Goal: Transaction & Acquisition: Subscribe to service/newsletter

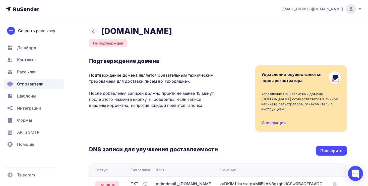
scroll to position [120, 0]
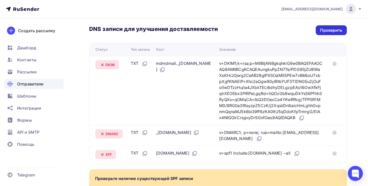
click at [326, 28] on div "Проверить" at bounding box center [332, 30] width 22 height 6
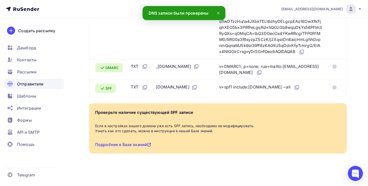
scroll to position [0, 0]
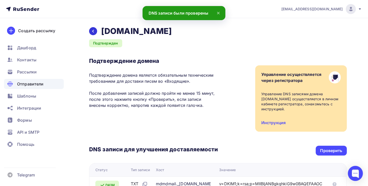
click at [96, 29] on div at bounding box center [93, 31] width 8 height 8
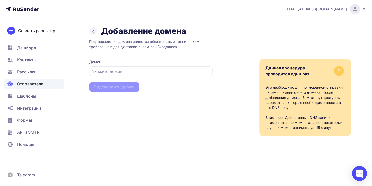
click at [33, 83] on span "Отправители" at bounding box center [30, 84] width 27 height 6
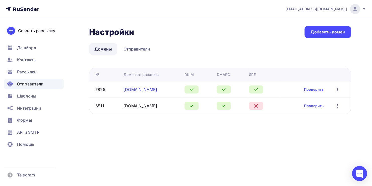
click at [131, 89] on link "[DOMAIN_NAME]" at bounding box center [141, 89] width 34 height 5
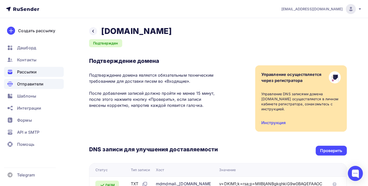
click at [28, 70] on span "Рассылки" at bounding box center [27, 72] width 20 height 6
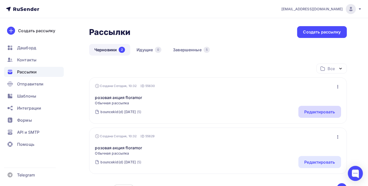
click at [315, 112] on div "Редактировать" at bounding box center [320, 112] width 31 height 6
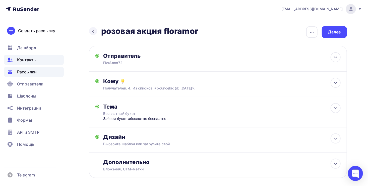
click at [36, 62] on div "Контакты" at bounding box center [34, 60] width 60 height 10
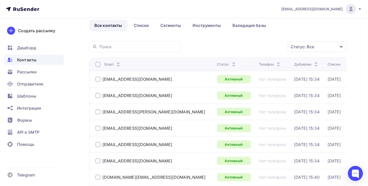
scroll to position [22, 0]
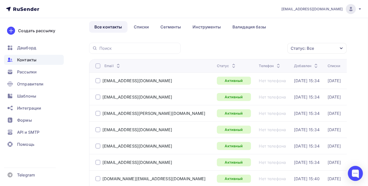
click at [97, 64] on div at bounding box center [98, 65] width 5 height 5
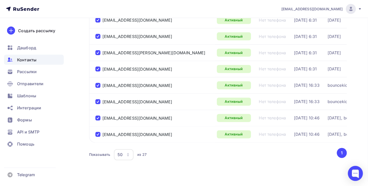
scroll to position [403, 0]
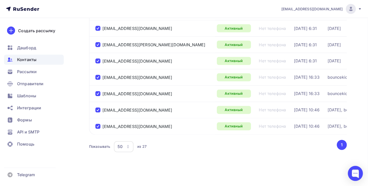
click at [98, 108] on div at bounding box center [98, 110] width 5 height 5
click at [99, 124] on div at bounding box center [98, 126] width 5 height 5
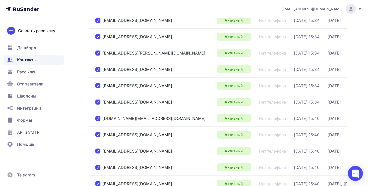
scroll to position [0, 0]
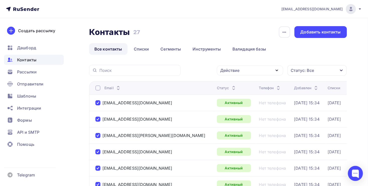
click at [291, 35] on button "button" at bounding box center [285, 32] width 12 height 12
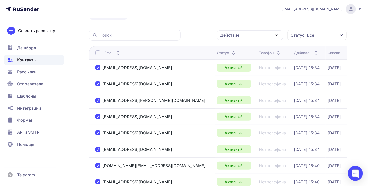
scroll to position [24, 0]
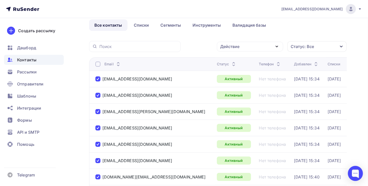
click at [97, 62] on div at bounding box center [98, 64] width 5 height 5
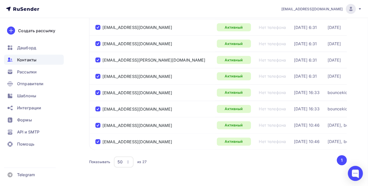
scroll to position [403, 0]
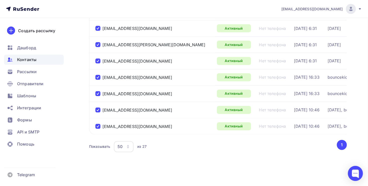
click at [97, 124] on div at bounding box center [98, 126] width 5 height 5
click at [98, 108] on div at bounding box center [98, 110] width 5 height 5
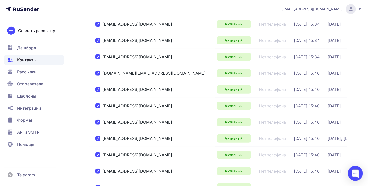
scroll to position [0, 0]
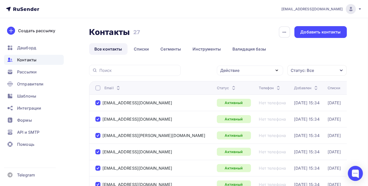
click at [267, 67] on div "Действие" at bounding box center [250, 71] width 66 height 10
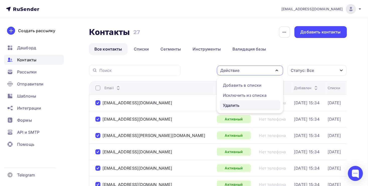
click at [242, 110] on link "Удалить" at bounding box center [250, 105] width 60 height 10
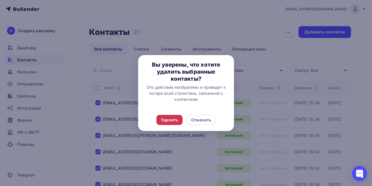
click at [176, 119] on div "Удалить" at bounding box center [169, 120] width 17 height 6
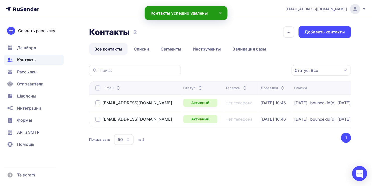
click at [126, 143] on div "50" at bounding box center [124, 139] width 20 height 11
click at [196, 166] on div "Контакты Контакты 2 2 История импорта Добавить контакты Все контакты Списки Сег…" at bounding box center [186, 98] width 372 height 161
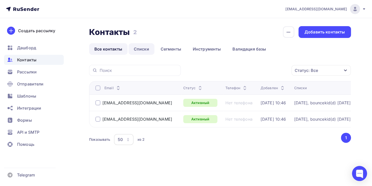
click at [150, 45] on link "Списки" at bounding box center [142, 49] width 26 height 12
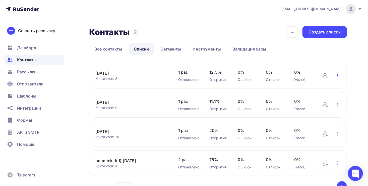
click at [341, 73] on icon "button" at bounding box center [338, 76] width 6 height 6
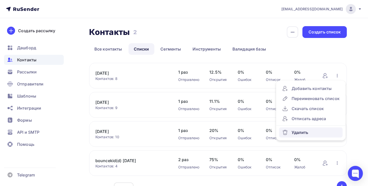
click at [293, 135] on link "Удалить" at bounding box center [311, 132] width 64 height 10
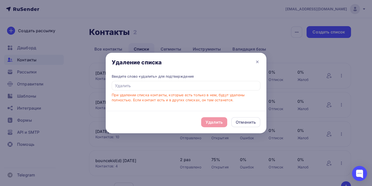
drag, startPoint x: 177, startPoint y: 77, endPoint x: 175, endPoint y: 85, distance: 8.3
click at [175, 85] on div "Введите слово «удалить» для подтверждения При удалении списка контакты, которые…" at bounding box center [186, 88] width 149 height 29
click at [175, 85] on input "text" at bounding box center [186, 86] width 149 height 10
type input "E"
type input "e"
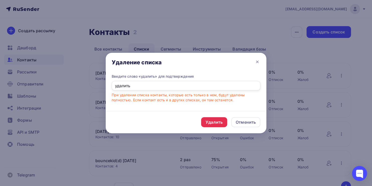
type input "удалить"
click at [209, 119] on div "Удалить" at bounding box center [214, 122] width 17 height 6
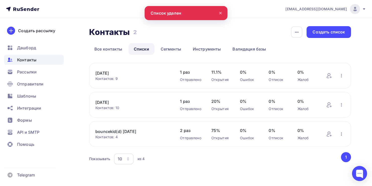
click at [343, 79] on div "[DATE] Контактов: 9 Добавить контакты Переименовать список Скачать список Отпис…" at bounding box center [220, 76] width 262 height 26
click at [343, 76] on icon "button" at bounding box center [342, 76] width 6 height 6
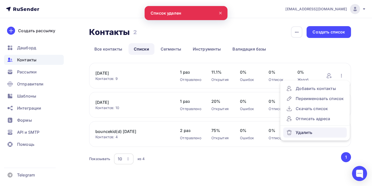
click at [305, 130] on div "Удалить" at bounding box center [316, 132] width 58 height 6
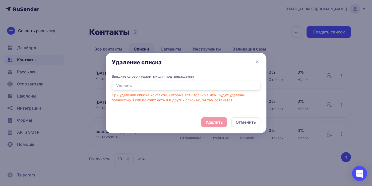
click at [165, 85] on input "text" at bounding box center [186, 86] width 149 height 10
type input "удалить"
click at [210, 121] on div "Удалить" at bounding box center [214, 122] width 17 height 6
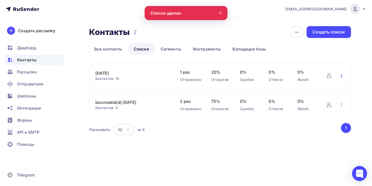
click at [341, 74] on icon "button" at bounding box center [342, 76] width 6 height 6
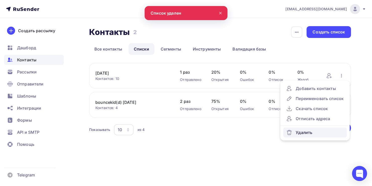
click at [289, 133] on icon at bounding box center [290, 132] width 6 height 6
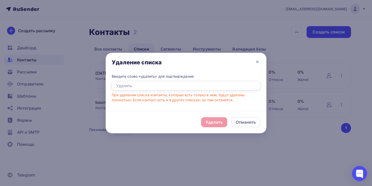
click at [185, 84] on input "text" at bounding box center [186, 86] width 149 height 10
type input "удалить"
click at [223, 122] on div "Удалить" at bounding box center [214, 122] width 26 height 10
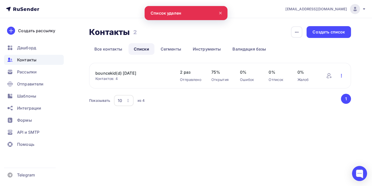
click at [344, 75] on icon "button" at bounding box center [342, 76] width 6 height 6
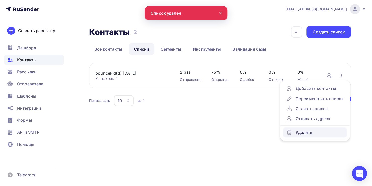
click at [296, 136] on link "Удалить" at bounding box center [315, 132] width 64 height 10
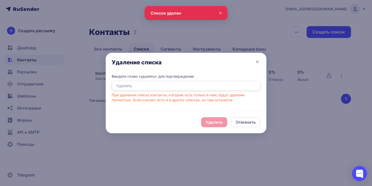
click at [213, 85] on input "text" at bounding box center [186, 86] width 149 height 10
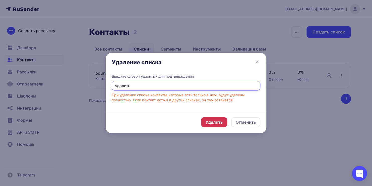
type input "удалить"
click at [220, 124] on div "Удалить" at bounding box center [214, 122] width 17 height 6
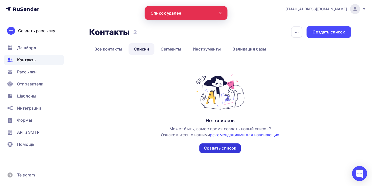
click at [214, 148] on div "Создать список" at bounding box center [220, 148] width 32 height 6
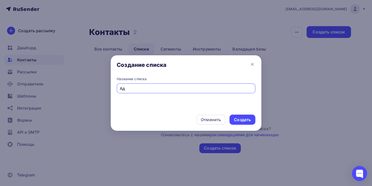
type input "[PERSON_NAME]"
type input "Floramor четверг"
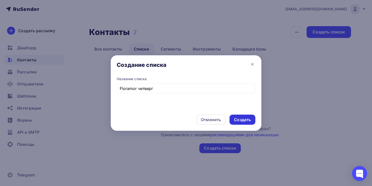
drag, startPoint x: 248, startPoint y: 125, endPoint x: 248, endPoint y: 120, distance: 4.8
click at [248, 120] on div "Отменить Создать" at bounding box center [186, 120] width 151 height 22
click at [248, 120] on div "Создать" at bounding box center [242, 120] width 17 height 6
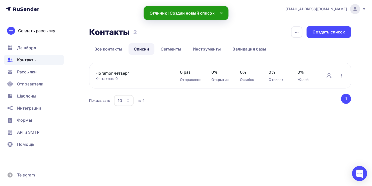
click at [144, 70] on link "Floramor четверг" at bounding box center [133, 73] width 75 height 6
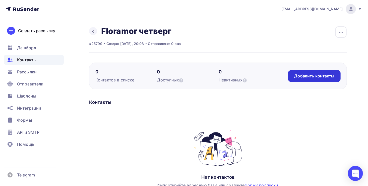
click at [294, 76] on div "Добавить контакты" at bounding box center [315, 76] width 53 height 12
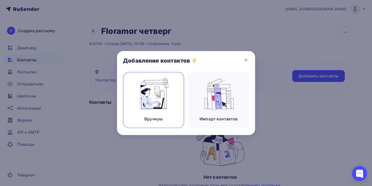
click at [127, 121] on div "Вручную" at bounding box center [153, 100] width 61 height 56
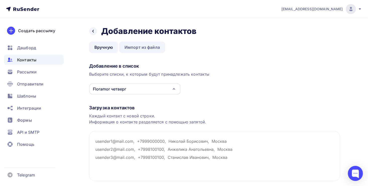
click at [129, 49] on link "Импорт из файла" at bounding box center [142, 47] width 46 height 12
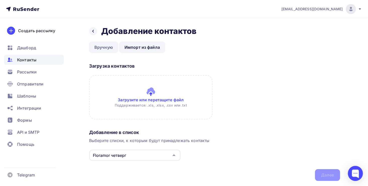
click at [112, 49] on link "Вручную" at bounding box center [103, 47] width 29 height 12
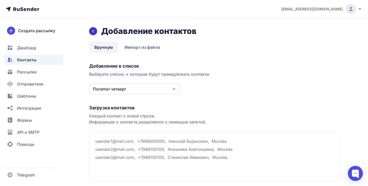
click at [91, 34] on div at bounding box center [93, 31] width 8 height 8
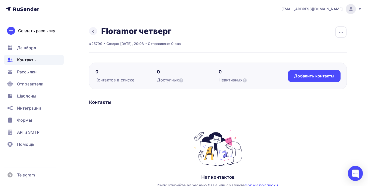
click at [31, 62] on span "Контакты" at bounding box center [26, 60] width 19 height 6
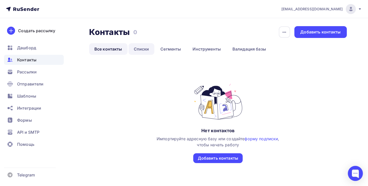
click at [140, 47] on link "Списки" at bounding box center [142, 49] width 26 height 12
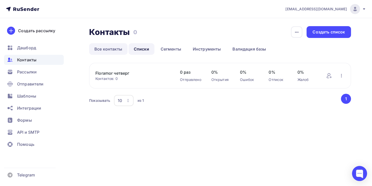
click at [110, 48] on link "Все контакты" at bounding box center [108, 49] width 38 height 12
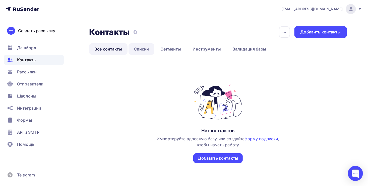
click at [139, 45] on link "Списки" at bounding box center [142, 49] width 26 height 12
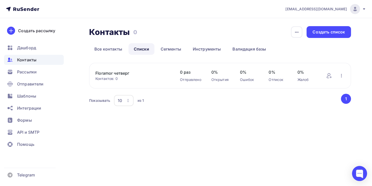
click at [134, 80] on div "Контактов: 0" at bounding box center [133, 78] width 75 height 5
click at [122, 71] on link "Floramor четверг" at bounding box center [133, 73] width 75 height 6
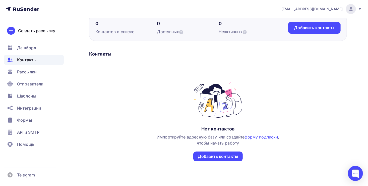
scroll to position [51, 0]
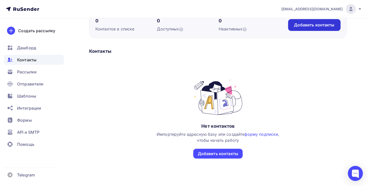
click at [293, 27] on div "Добавить контакты" at bounding box center [315, 25] width 53 height 12
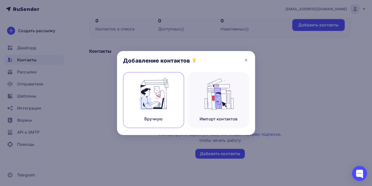
click at [165, 103] on img at bounding box center [154, 94] width 34 height 32
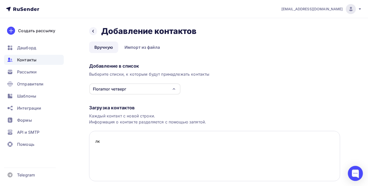
type textarea "л"
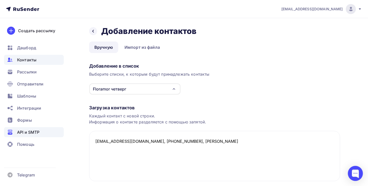
drag, startPoint x: 223, startPoint y: 137, endPoint x: 8, endPoint y: 136, distance: 215.1
click at [8, 136] on div "[EMAIL_ADDRESS][DOMAIN_NAME] Аккаунт Тарифы Выйти Создать рассылку [GEOGRAPHIC_…" at bounding box center [184, 110] width 368 height 221
click at [206, 139] on textarea "[EMAIL_ADDRESS][DOMAIN_NAME], [PHONE_NUMBER], [PERSON_NAME]" at bounding box center [214, 156] width 251 height 50
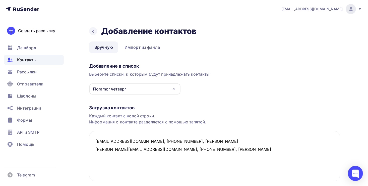
drag, startPoint x: 110, startPoint y: 149, endPoint x: 66, endPoint y: 145, distance: 44.6
click at [66, 145] on div "[EMAIL_ADDRESS][DOMAIN_NAME] Аккаунт Тарифы Выйти Создать рассылку [GEOGRAPHIC_…" at bounding box center [184, 110] width 368 height 221
click at [227, 146] on textarea "[EMAIL_ADDRESS][DOMAIN_NAME], [PHONE_NUMBER], [PERSON_NAME] [EMAIL_ADDRESS][DOM…" at bounding box center [214, 156] width 251 height 50
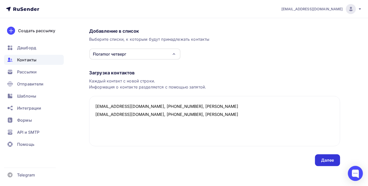
type textarea "[EMAIL_ADDRESS][DOMAIN_NAME], [PHONE_NUMBER], [PERSON_NAME] [EMAIL_ADDRESS][DOM…"
click at [324, 164] on div "Далее" at bounding box center [327, 160] width 25 height 12
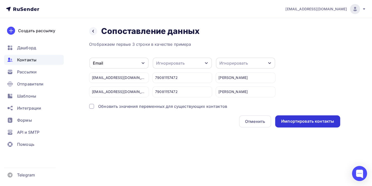
click at [311, 122] on div "Импортировать контакты" at bounding box center [307, 121] width 53 height 6
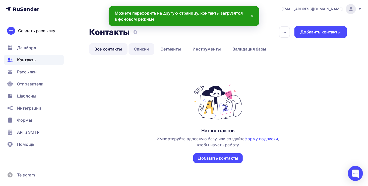
click at [142, 50] on link "Списки" at bounding box center [142, 49] width 26 height 12
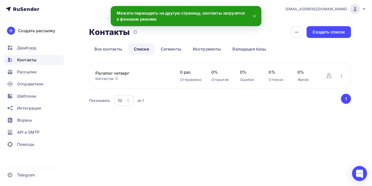
click at [143, 69] on div "Floramor [DATE] Контактов: 0 Добавить контакты Переименовать список Скачать спи…" at bounding box center [220, 76] width 262 height 26
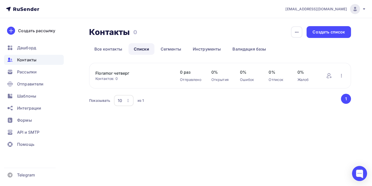
click at [126, 73] on link "Floramor четверг" at bounding box center [133, 73] width 75 height 6
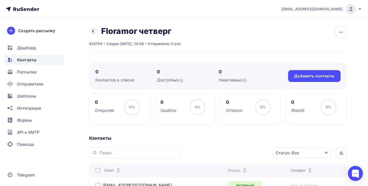
click at [88, 26] on div "Назад Floramor [DATE] Переименовать список Скачать список Отписать адреса Настр…" at bounding box center [184, 139] width 368 height 243
click at [92, 29] on link at bounding box center [93, 31] width 8 height 8
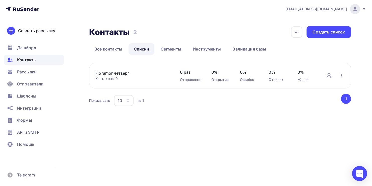
click at [34, 77] on ul "Дашборд Контакты Рассылки Отправители Шаблоны Интеграции Формы API и SMTP Помощь" at bounding box center [34, 97] width 60 height 109
click at [27, 76] on div "Рассылки" at bounding box center [34, 72] width 60 height 10
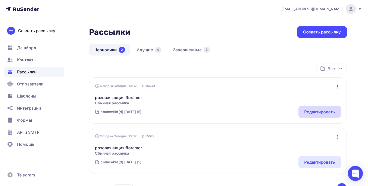
click at [322, 112] on div "Редактировать" at bounding box center [320, 112] width 31 height 6
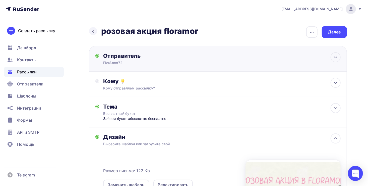
click at [164, 61] on div "FlorAmor72" at bounding box center [152, 62] width 98 height 5
type input "FlorAmor72"
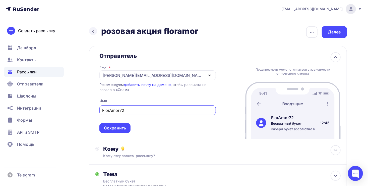
click at [161, 70] on div "[PERSON_NAME][EMAIL_ADDRESS][DOMAIN_NAME]" at bounding box center [158, 75] width 117 height 10
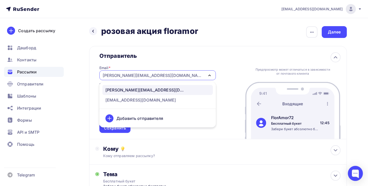
click at [129, 122] on div "Добавить отправителя" at bounding box center [158, 118] width 111 height 12
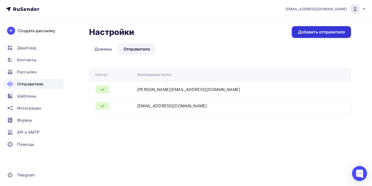
click at [310, 30] on div "Добавить отправителя" at bounding box center [321, 32] width 47 height 6
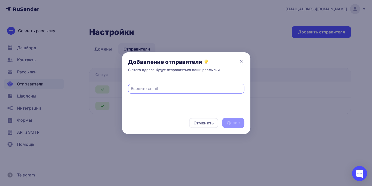
paste input "[EMAIL_ADDRESS][DOMAIN_NAME]"
type input "[EMAIL_ADDRESS][DOMAIN_NAME]"
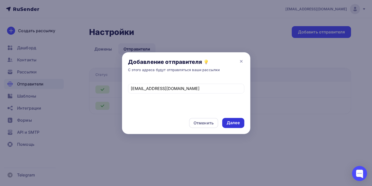
click at [234, 122] on div "Далее" at bounding box center [233, 123] width 13 height 6
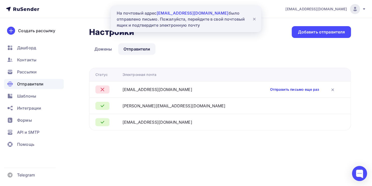
click at [292, 90] on link "Отправить письмо еще раз" at bounding box center [294, 89] width 49 height 5
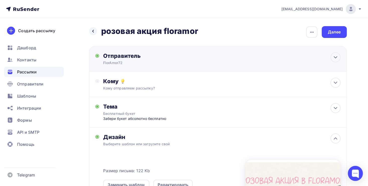
click at [152, 67] on div "Отправитель FlorAmor72 Email * [PERSON_NAME][EMAIL_ADDRESS][DOMAIN_NAME] [EMAIL…" at bounding box center [218, 59] width 258 height 26
type input "FlorAmor72"
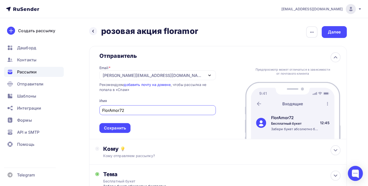
click at [146, 74] on div "[PERSON_NAME][EMAIL_ADDRESS][DOMAIN_NAME]" at bounding box center [153, 75] width 101 height 6
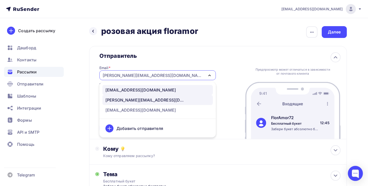
click at [136, 90] on div "[EMAIL_ADDRESS][DOMAIN_NAME]" at bounding box center [141, 90] width 71 height 6
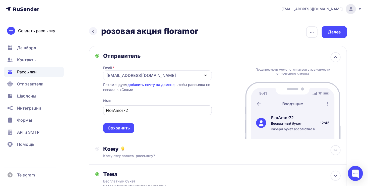
click at [130, 110] on input "FlorAmor72" at bounding box center [157, 110] width 103 height 6
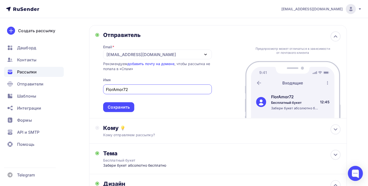
scroll to position [21, 0]
click at [119, 109] on div "Сохранить" at bounding box center [119, 107] width 22 height 6
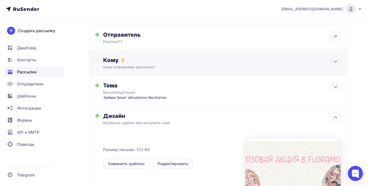
click at [124, 63] on div "Кому" at bounding box center [222, 60] width 238 height 7
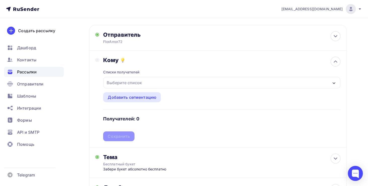
click at [130, 80] on div "Выберите список" at bounding box center [124, 82] width 39 height 9
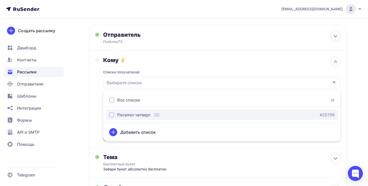
click at [129, 112] on div "Floramor четверг" at bounding box center [133, 115] width 33 height 6
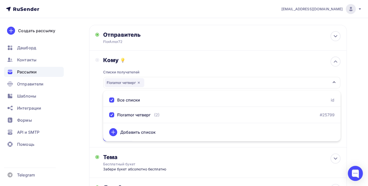
click at [96, 104] on div "Кому Списки получателей Floramor [DATE] Все списки id Floramor [DATE] (2) #2579…" at bounding box center [219, 99] width 246 height 85
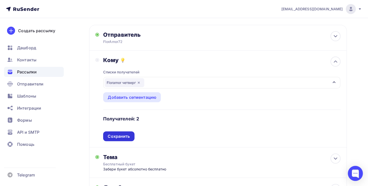
click at [112, 134] on div "Сохранить" at bounding box center [119, 136] width 22 height 6
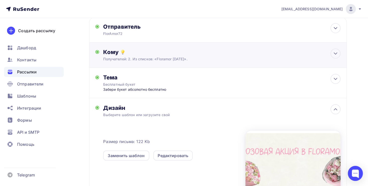
scroll to position [31, 0]
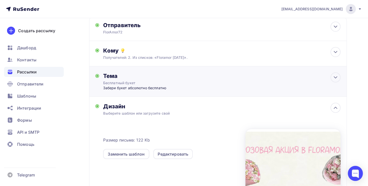
click at [130, 82] on div "Бесплатный букет" at bounding box center [147, 82] width 89 height 5
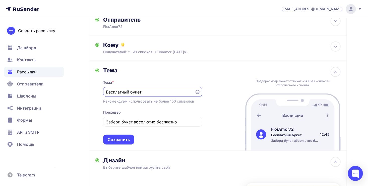
scroll to position [37, 0]
drag, startPoint x: 151, startPoint y: 89, endPoint x: 84, endPoint y: 103, distance: 68.4
click at [84, 103] on div "Назад розовая акция floramor розовая акция floramor Закончить позже Переименова…" at bounding box center [184, 150] width 368 height 338
type input "P"
type input "Забери букет"
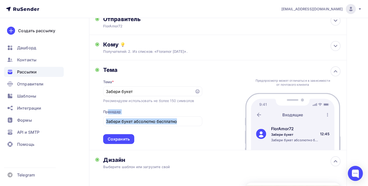
drag, startPoint x: 178, startPoint y: 117, endPoint x: 101, endPoint y: 113, distance: 77.3
click at [101, 113] on div "Тема Тема * Забери букет Рекомендуем использовать не более 150 символов Прехеде…" at bounding box center [149, 105] width 107 height 78
click at [177, 117] on div "Забери букет абсолютно бесплатно" at bounding box center [152, 121] width 99 height 10
click at [180, 121] on input "Забери букет абсолютно бесплатно" at bounding box center [152, 121] width 93 height 6
drag, startPoint x: 180, startPoint y: 121, endPoint x: 89, endPoint y: 132, distance: 91.9
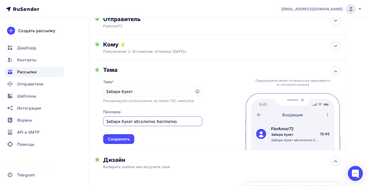
click at [89, 132] on div "Назад розовая акция floramor розовая акция floramor Закончить позже Переименова…" at bounding box center [184, 150] width 368 height 338
type input "Абсолютно бесплатно"
click at [204, 142] on div "Тема Тема * Забери букет Рекомендуем использовать не более 150 символов Прехеде…" at bounding box center [218, 105] width 258 height 90
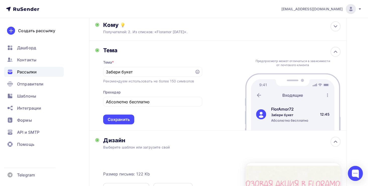
scroll to position [56, 0]
click at [116, 119] on div "Сохранить" at bounding box center [119, 120] width 22 height 6
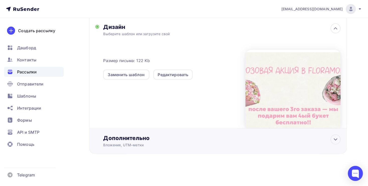
scroll to position [0, 0]
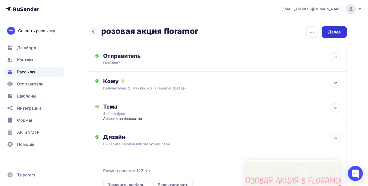
click at [333, 34] on div "Далее" at bounding box center [334, 32] width 13 height 6
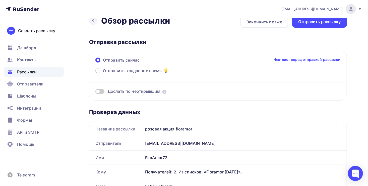
scroll to position [2, 0]
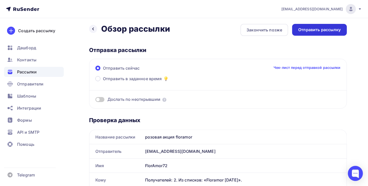
click at [317, 31] on div "Отправить рассылку" at bounding box center [320, 30] width 43 height 6
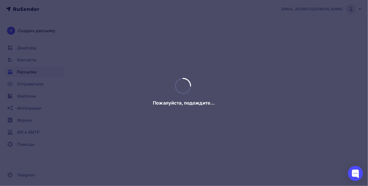
scroll to position [0, 0]
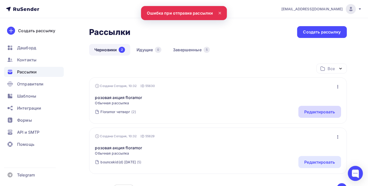
click at [320, 113] on div "Редактировать" at bounding box center [320, 112] width 31 height 6
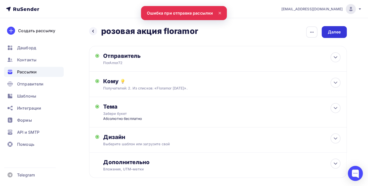
click at [329, 32] on div "Далее" at bounding box center [334, 32] width 13 height 6
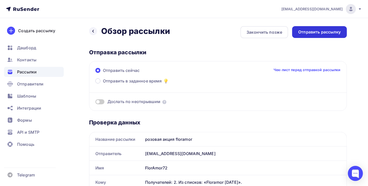
click at [322, 36] on div "Отправить рассылку" at bounding box center [320, 32] width 55 height 12
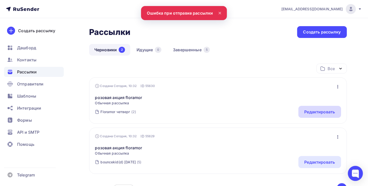
click at [315, 112] on div "Редактировать" at bounding box center [320, 112] width 31 height 6
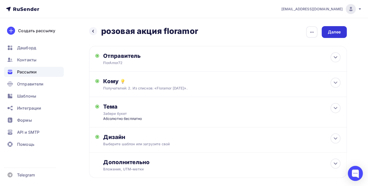
click at [333, 34] on div "Далее" at bounding box center [334, 32] width 13 height 6
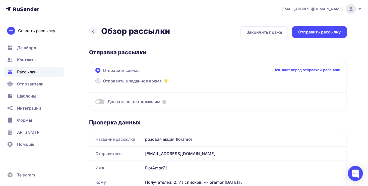
click at [105, 83] on span "Отправить в заданное время" at bounding box center [132, 81] width 59 height 6
click at [103, 84] on input "Отправить в заданное время" at bounding box center [103, 84] width 0 height 0
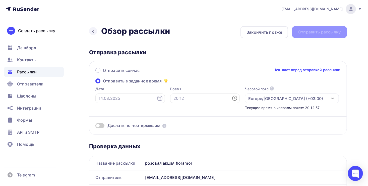
click at [104, 126] on span at bounding box center [100, 125] width 9 height 5
click at [96, 126] on input "checkbox" at bounding box center [96, 126] width 0 height 0
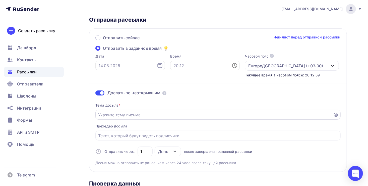
scroll to position [35, 0]
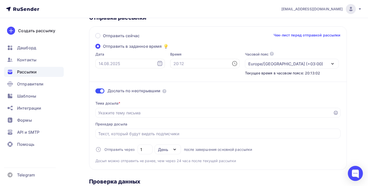
click at [100, 92] on span at bounding box center [100, 90] width 9 height 5
click at [96, 92] on input "checkbox" at bounding box center [96, 92] width 0 height 0
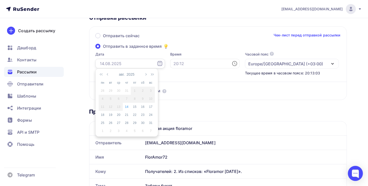
click at [109, 63] on input "text" at bounding box center [131, 64] width 70 height 10
click at [133, 106] on div "15" at bounding box center [135, 107] width 8 height 5
type input "[DATE]"
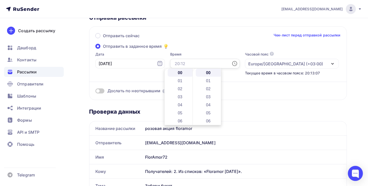
click at [182, 60] on input "text" at bounding box center [205, 64] width 70 height 10
click at [179, 106] on li "07" at bounding box center [181, 107] width 26 height 8
type input "07:00"
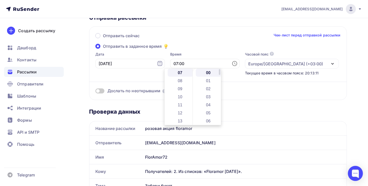
click at [206, 71] on li "00" at bounding box center [209, 73] width 26 height 8
click at [245, 68] on div "Часовой пояс По умолчанию используется часовой пояс из настроек вашего акаунта …" at bounding box center [292, 64] width 94 height 24
click at [249, 63] on div "Europe/[GEOGRAPHIC_DATA] (+03:00)" at bounding box center [286, 64] width 75 height 6
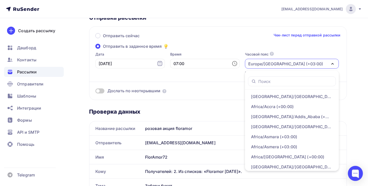
click at [249, 63] on div "Europe/[GEOGRAPHIC_DATA] (+03:00)" at bounding box center [286, 64] width 75 height 6
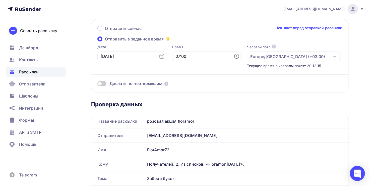
scroll to position [0, 0]
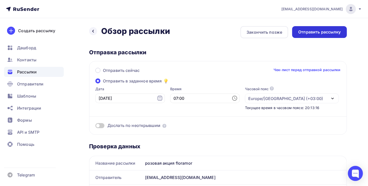
click at [308, 26] on div "Отправить рассылку" at bounding box center [320, 32] width 55 height 12
